Goal: Find specific page/section: Find specific page/section

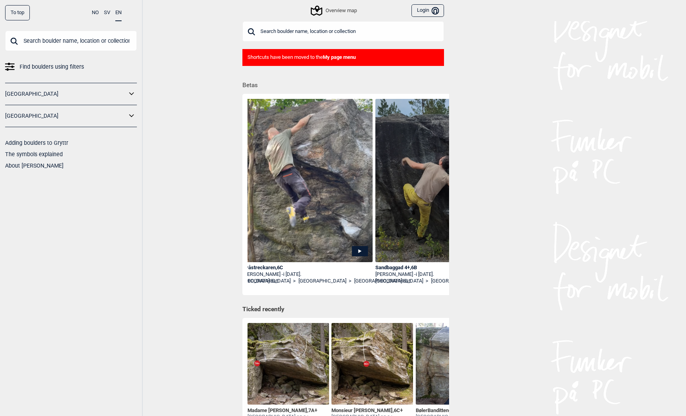
scroll to position [0, 403]
click at [129, 113] on icon at bounding box center [132, 115] width 10 height 11
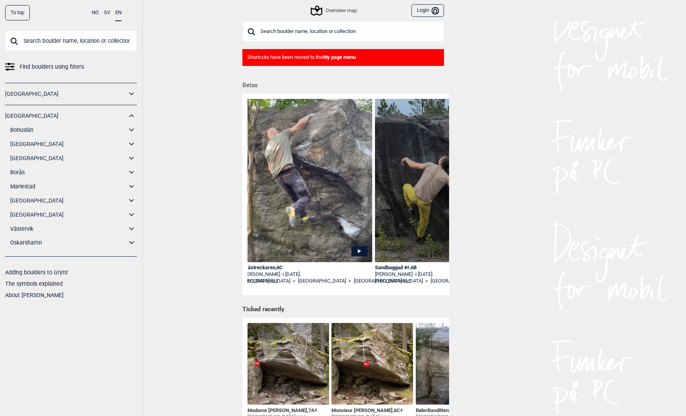
click at [130, 216] on icon at bounding box center [132, 214] width 10 height 11
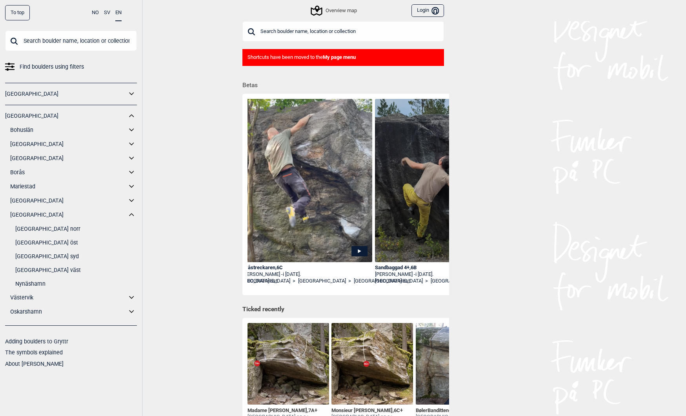
click at [36, 228] on link "Stockholm norr" at bounding box center [76, 228] width 122 height 11
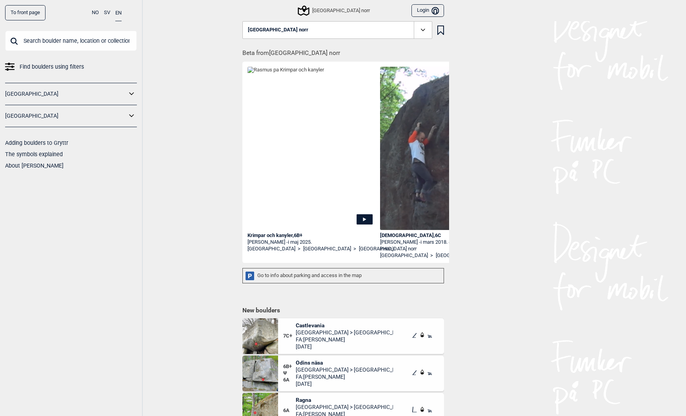
click at [311, 6] on icon at bounding box center [303, 10] width 15 height 15
